Goal: Transaction & Acquisition: Subscribe to service/newsletter

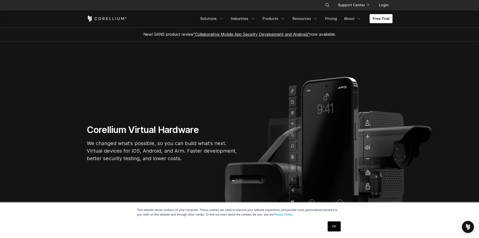
click at [378, 19] on link "Free Trial" at bounding box center [381, 18] width 23 height 9
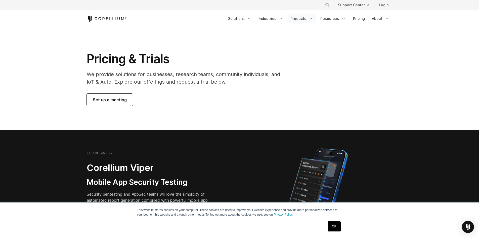
click at [311, 19] on icon "Navigation Menu" at bounding box center [311, 18] width 5 height 5
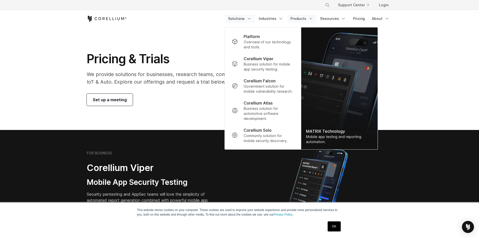
click at [252, 19] on icon "Navigation Menu" at bounding box center [249, 18] width 5 height 5
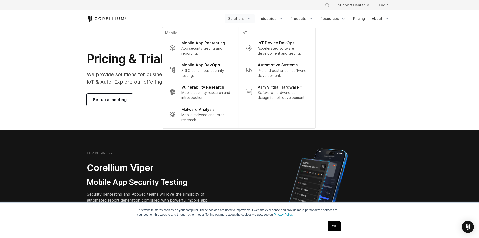
click at [289, 17] on ul "Solutions Mobile IoT" at bounding box center [309, 18] width 168 height 9
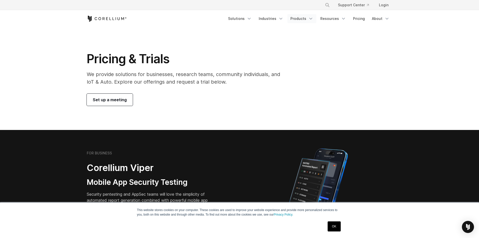
click at [310, 18] on icon "Navigation Menu" at bounding box center [311, 18] width 5 height 5
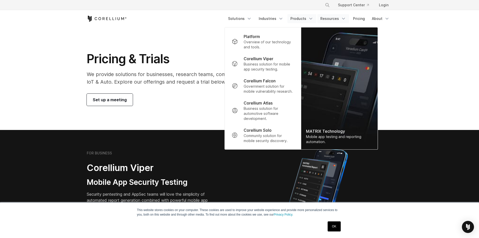
click at [339, 20] on link "Resources" at bounding box center [334, 18] width 32 height 9
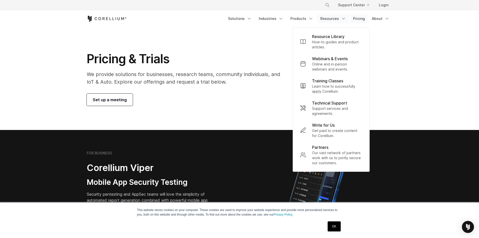
click at [360, 19] on link "Pricing" at bounding box center [359, 18] width 18 height 9
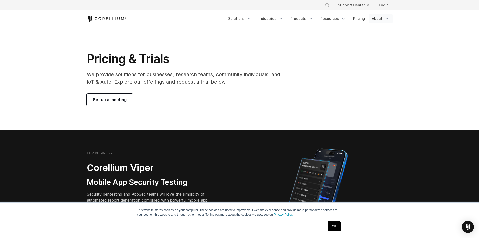
click at [388, 18] on polyline "Navigation Menu" at bounding box center [387, 18] width 3 height 1
